Goal: Information Seeking & Learning: Learn about a topic

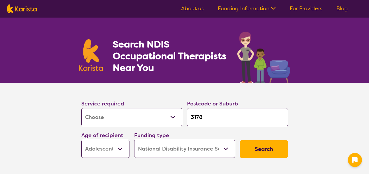
select select "[MEDICAL_DATA]"
select select "AS"
select select "NDIS"
select select "[MEDICAL_DATA]"
select select "AS"
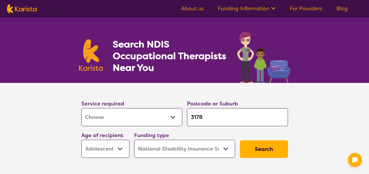
select select "NDIS"
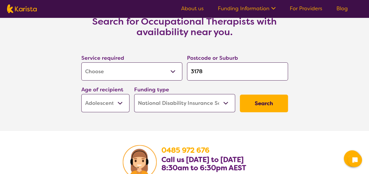
scroll to position [1147, 0]
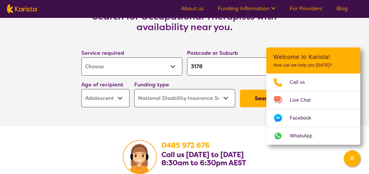
click at [123, 103] on select "Early Childhood - 0 to 9 Child - 10 to 11 Adolescent - 12 to 17 Adult - 18 to 6…" at bounding box center [105, 98] width 48 height 18
select select "AD"
click at [81, 97] on select "Early Childhood - 0 to 9 Child - 10 to 11 Adolescent - 12 to 17 Adult - 18 to 6…" at bounding box center [105, 98] width 48 height 18
select select "AD"
click at [175, 74] on select "Allied Health Assistant Assessment ([MEDICAL_DATA] or [MEDICAL_DATA]) Behaviour…" at bounding box center [131, 67] width 101 height 18
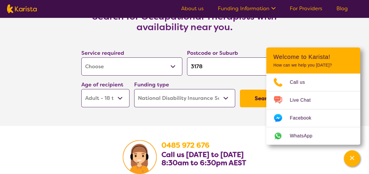
select select "NDIS Support Coordination"
click at [81, 65] on select "Allied Health Assistant Assessment ([MEDICAL_DATA] or [MEDICAL_DATA]) Behaviour…" at bounding box center [131, 67] width 101 height 18
select select "NDIS Support Coordination"
click at [258, 100] on button "Search" at bounding box center [264, 99] width 48 height 18
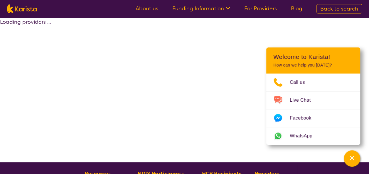
select select "by_score"
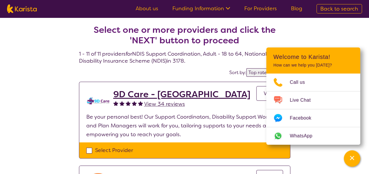
click at [197, 11] on link "Funding Information" at bounding box center [201, 8] width 58 height 7
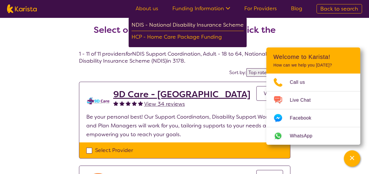
click at [211, 26] on div "NDIS - National Disability Insurance Scheme" at bounding box center [188, 26] width 112 height 11
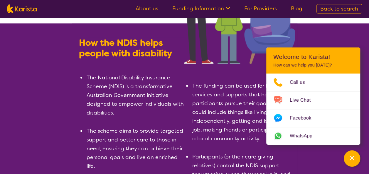
scroll to position [79, 0]
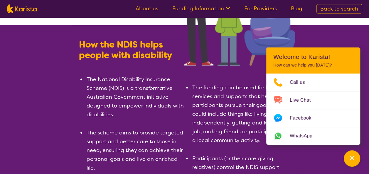
click at [186, 11] on link "Funding Information" at bounding box center [201, 8] width 58 height 7
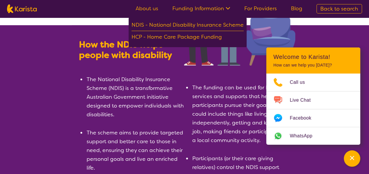
click at [155, 10] on link "About us" at bounding box center [147, 8] width 23 height 7
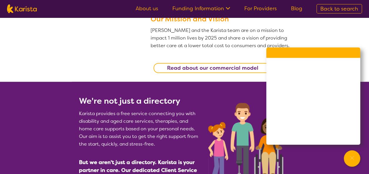
scroll to position [187, 0]
